Goal: Entertainment & Leisure: Consume media (video, audio)

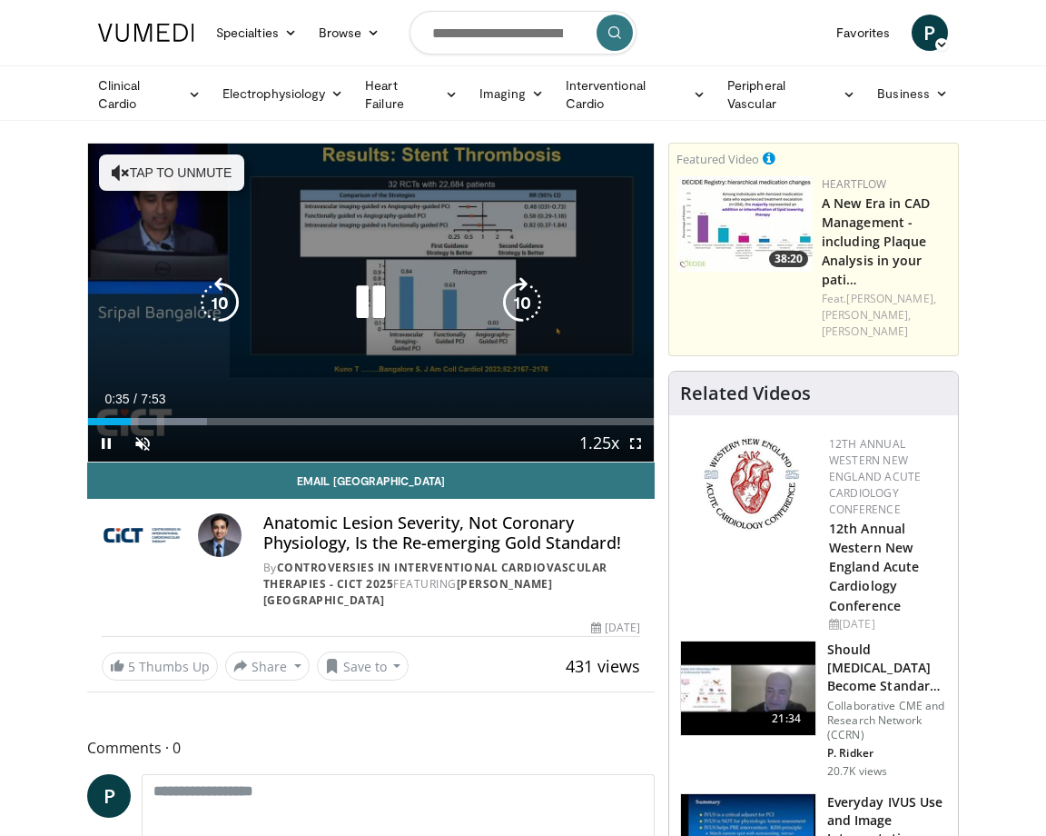
click at [147, 175] on button "Tap to unmute" at bounding box center [171, 172] width 145 height 36
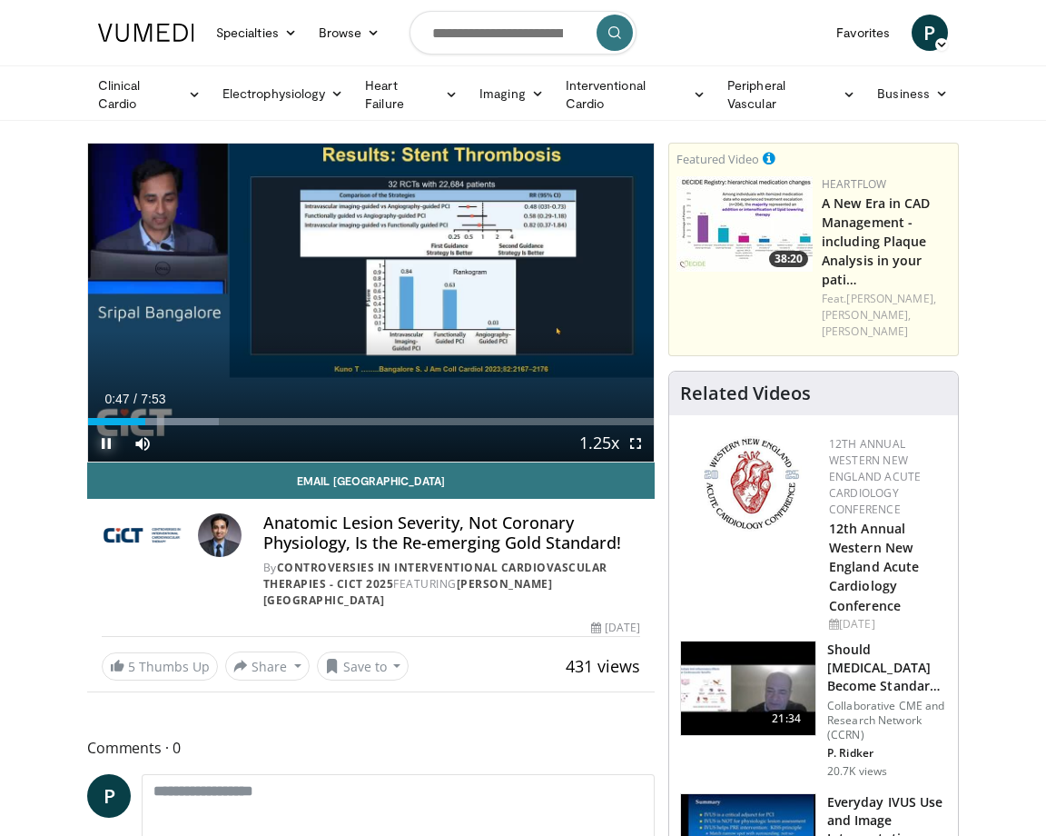
click at [114, 435] on span "Video Player" at bounding box center [106, 443] width 36 height 36
click at [104, 446] on span "Video Player" at bounding box center [106, 443] width 36 height 36
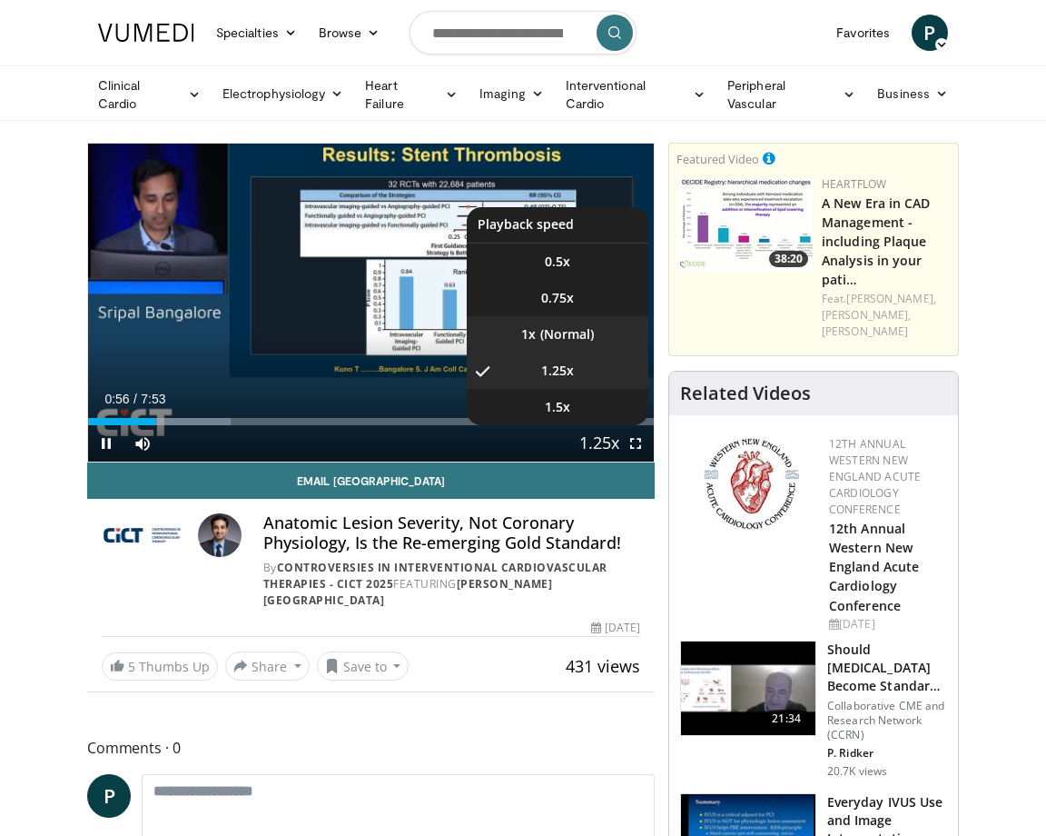
click at [572, 337] on li "1x" at bounding box center [558, 334] width 182 height 36
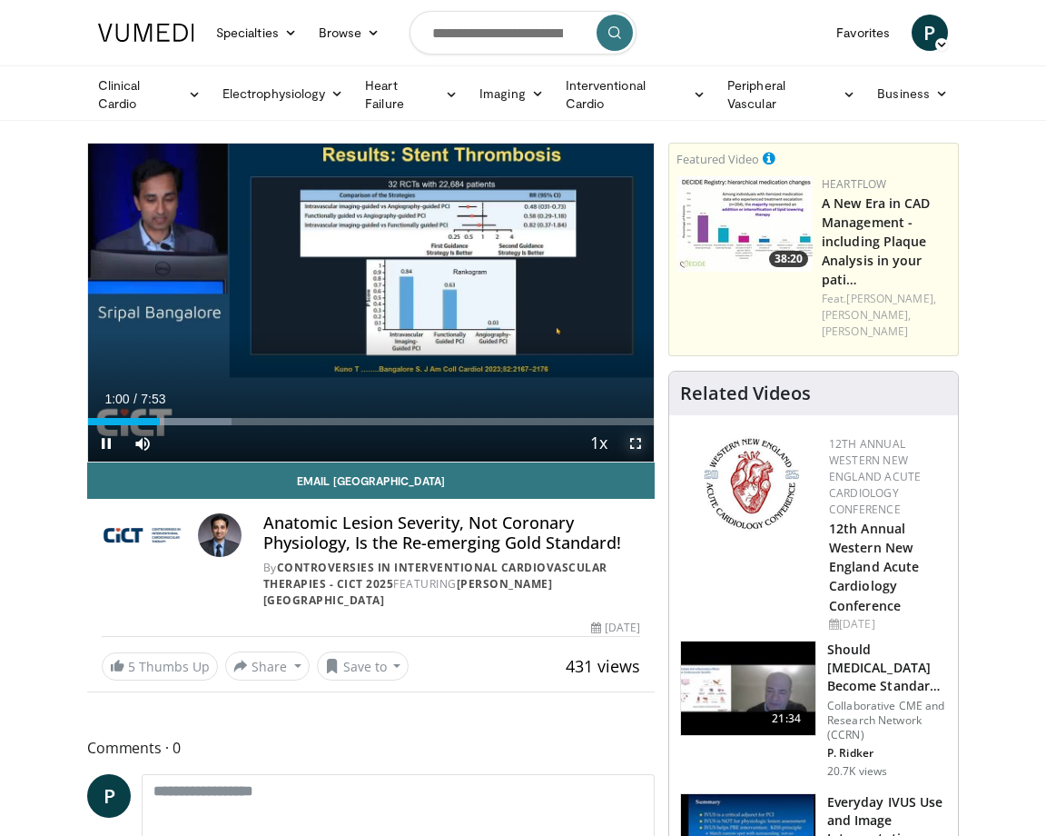
click at [637, 444] on span "Video Player" at bounding box center [636, 443] width 36 height 36
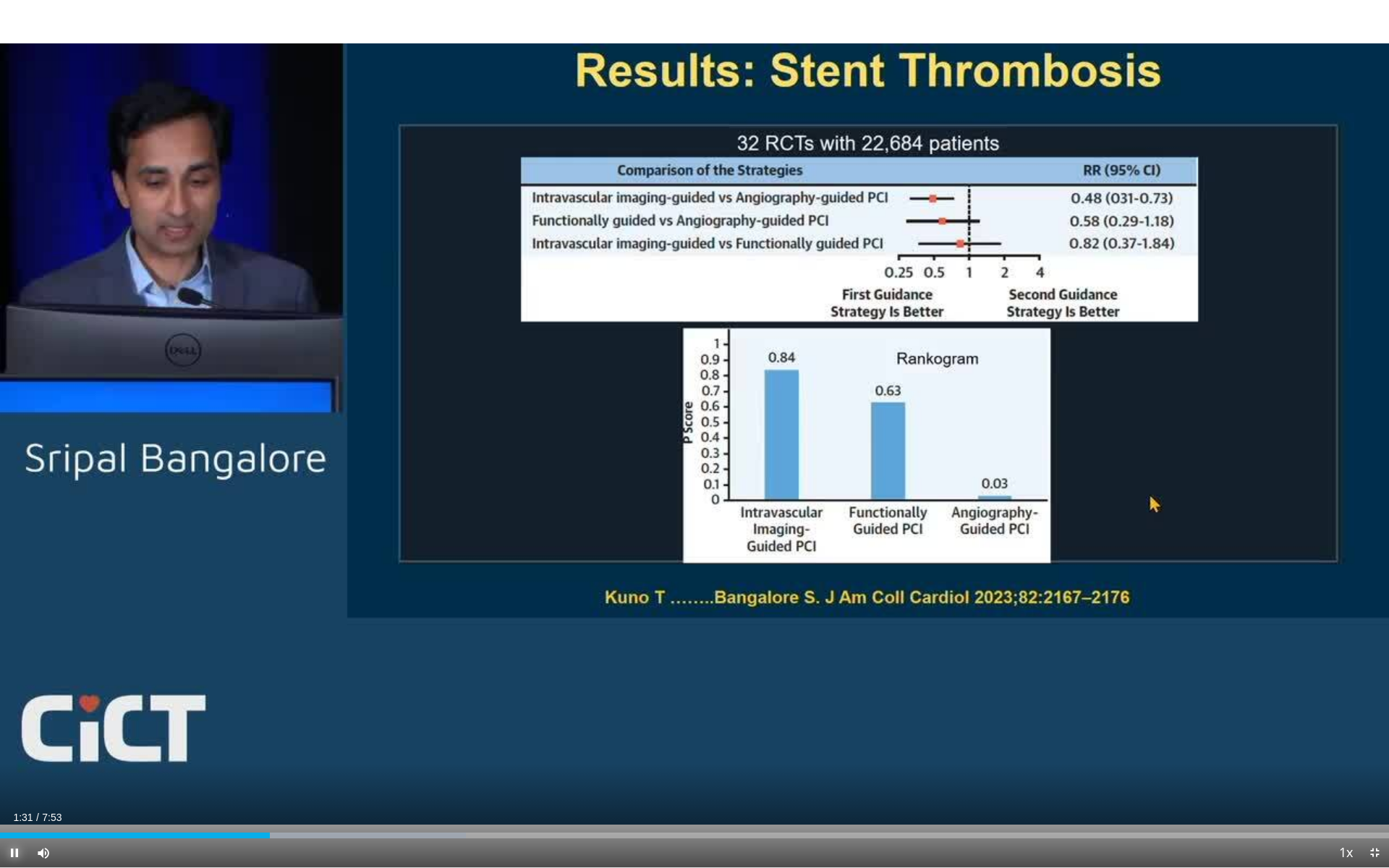
click at [22, 665] on span "Video Player" at bounding box center [14, 853] width 29 height 29
